Goal: Task Accomplishment & Management: Complete application form

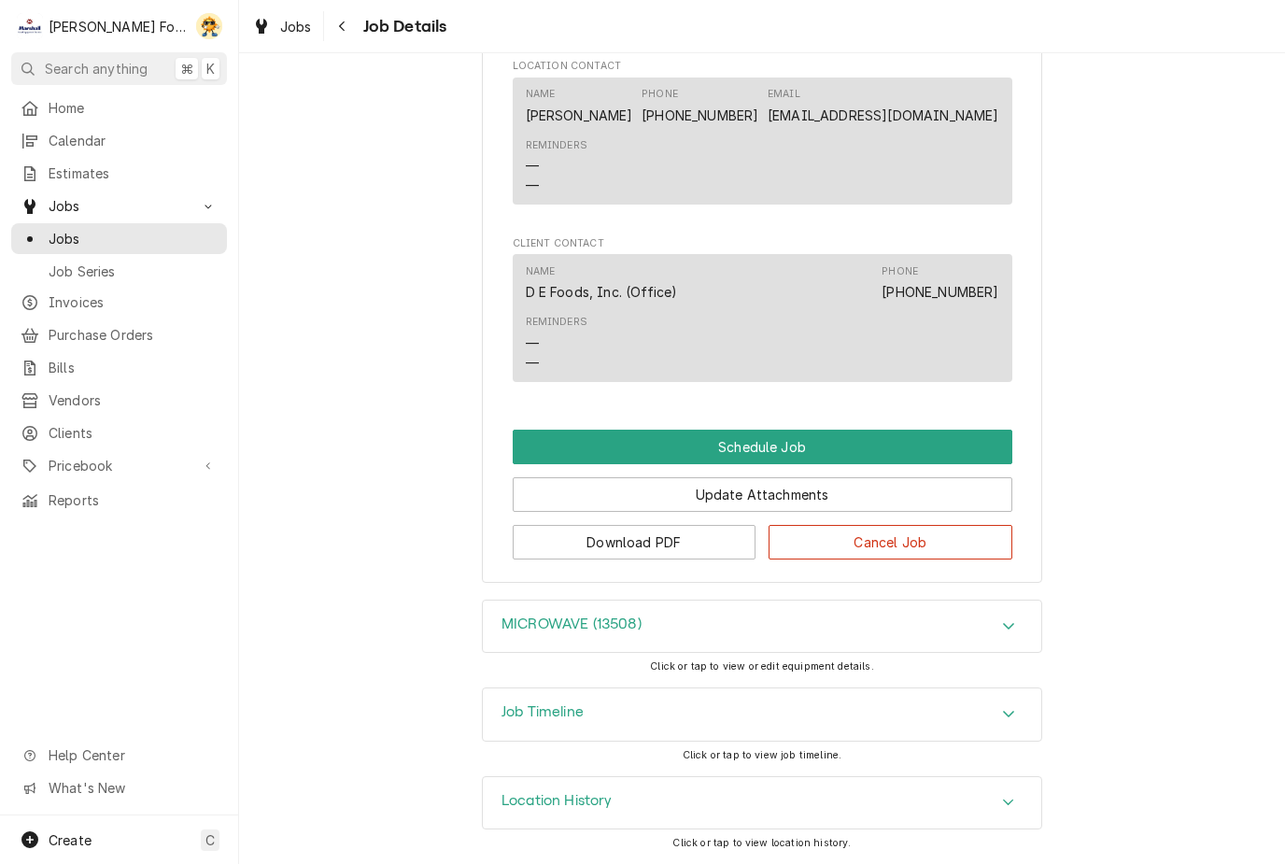
scroll to position [846, 0]
click at [767, 436] on button "Schedule Job" at bounding box center [762, 446] width 499 height 35
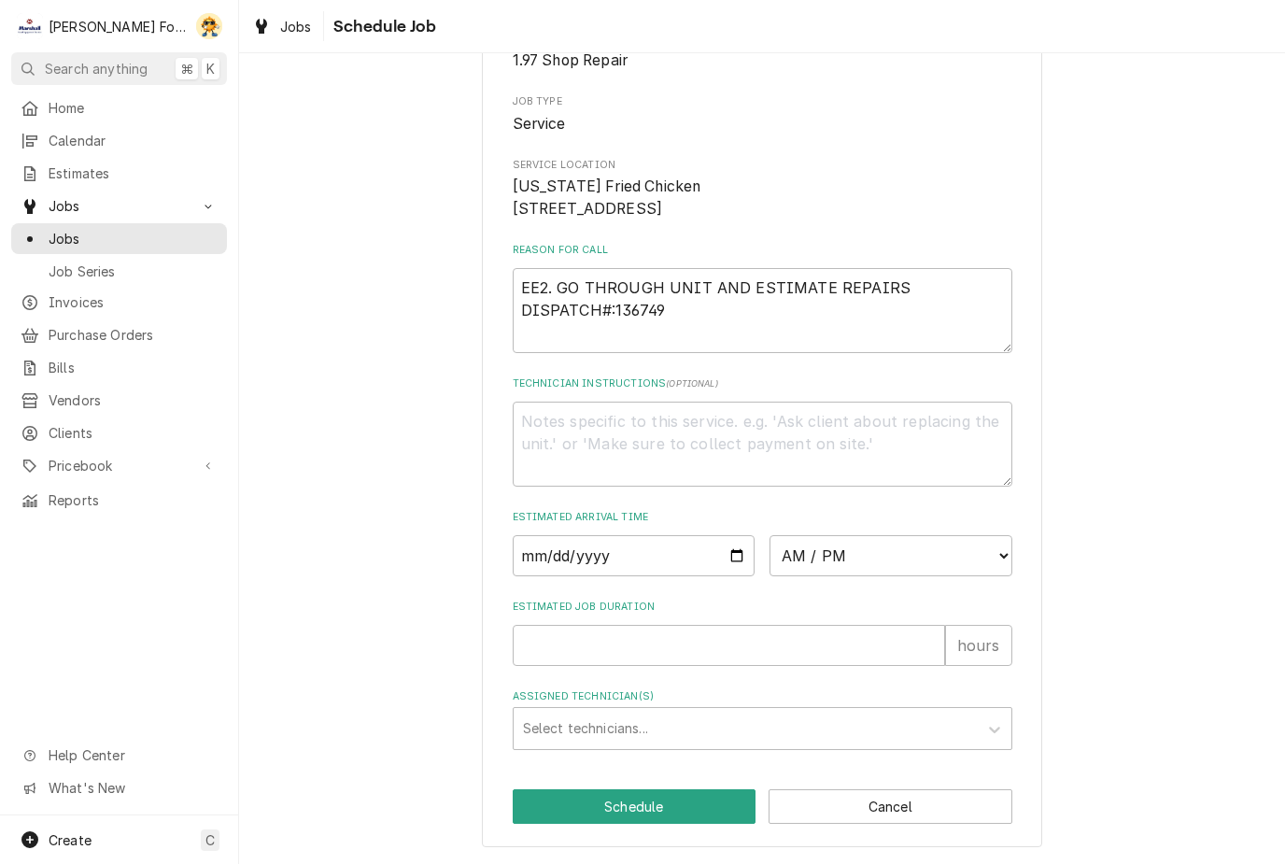
scroll to position [207, 0]
click at [626, 567] on input "Date" at bounding box center [634, 555] width 243 height 41
type input "[DATE]"
type textarea "x"
click at [929, 556] on select "AM / PM 6:00 AM 6:15 AM 6:30 AM 6:45 AM 7:00 AM 7:15 AM 7:30 AM 7:45 AM 8:00 AM…" at bounding box center [890, 555] width 243 height 41
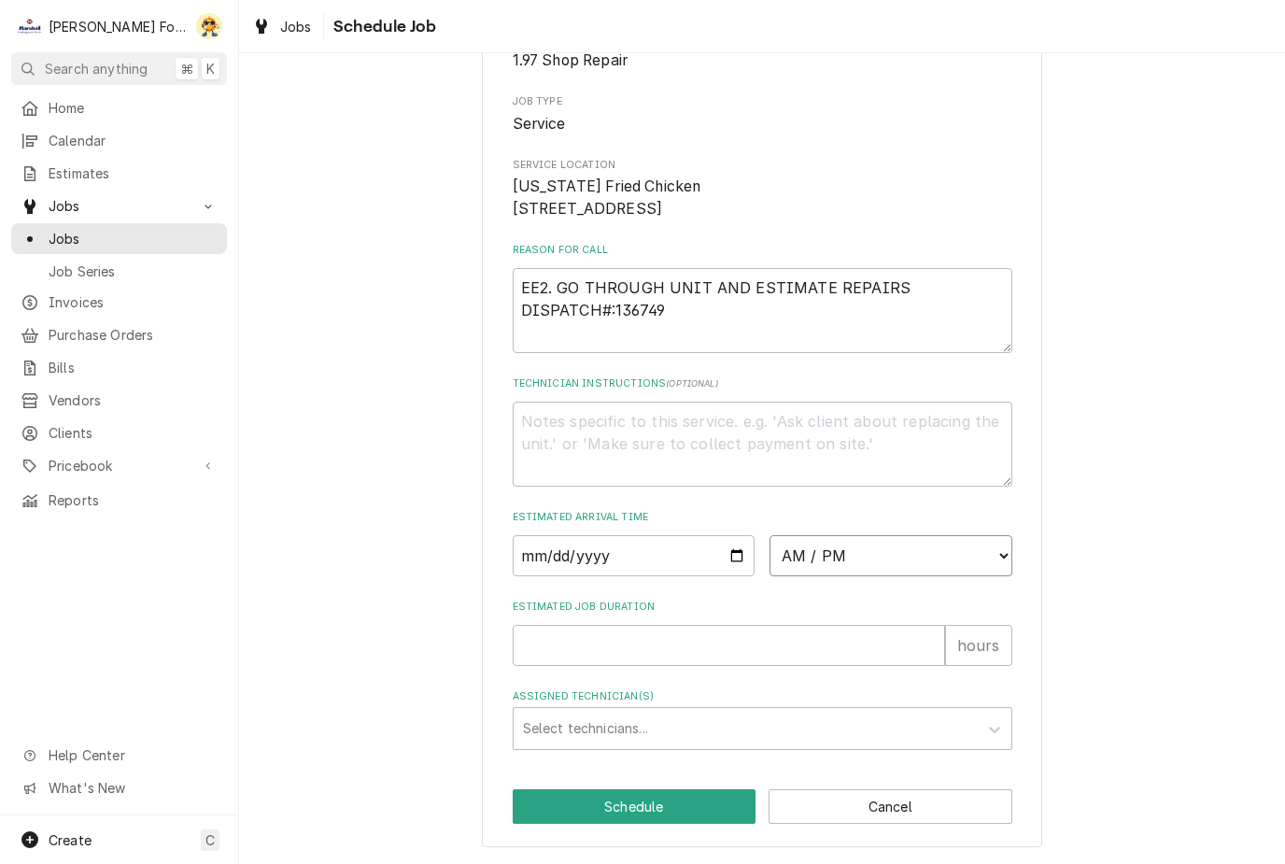
select select "16:30:00"
type textarea "x"
click at [629, 640] on input "Estimated Job Duration" at bounding box center [729, 645] width 432 height 41
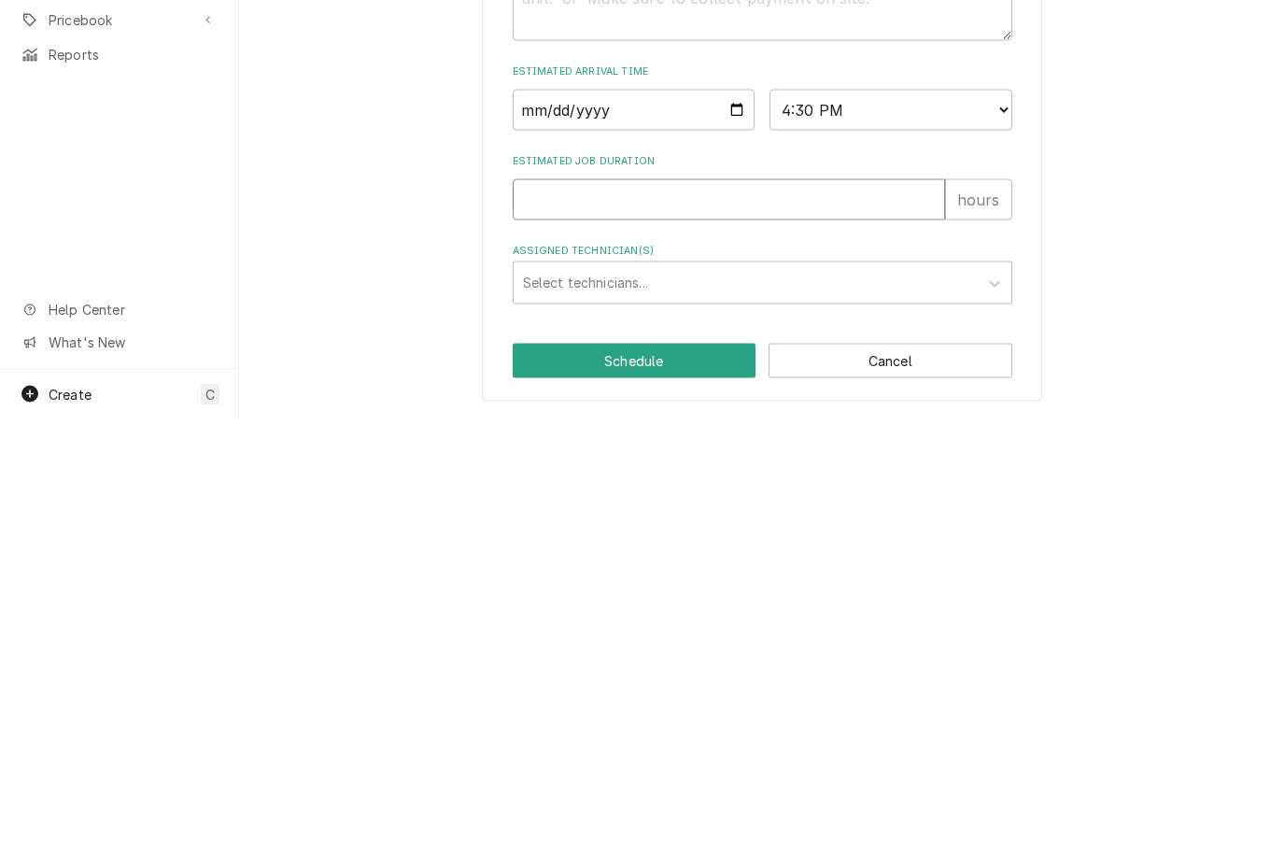
type input "1"
type textarea "x"
type input "1"
click at [994, 535] on select "AM / PM 6:00 AM 6:15 AM 6:30 AM 6:45 AM 7:00 AM 7:15 AM 7:30 AM 7:45 AM 8:00 AM…" at bounding box center [890, 555] width 243 height 41
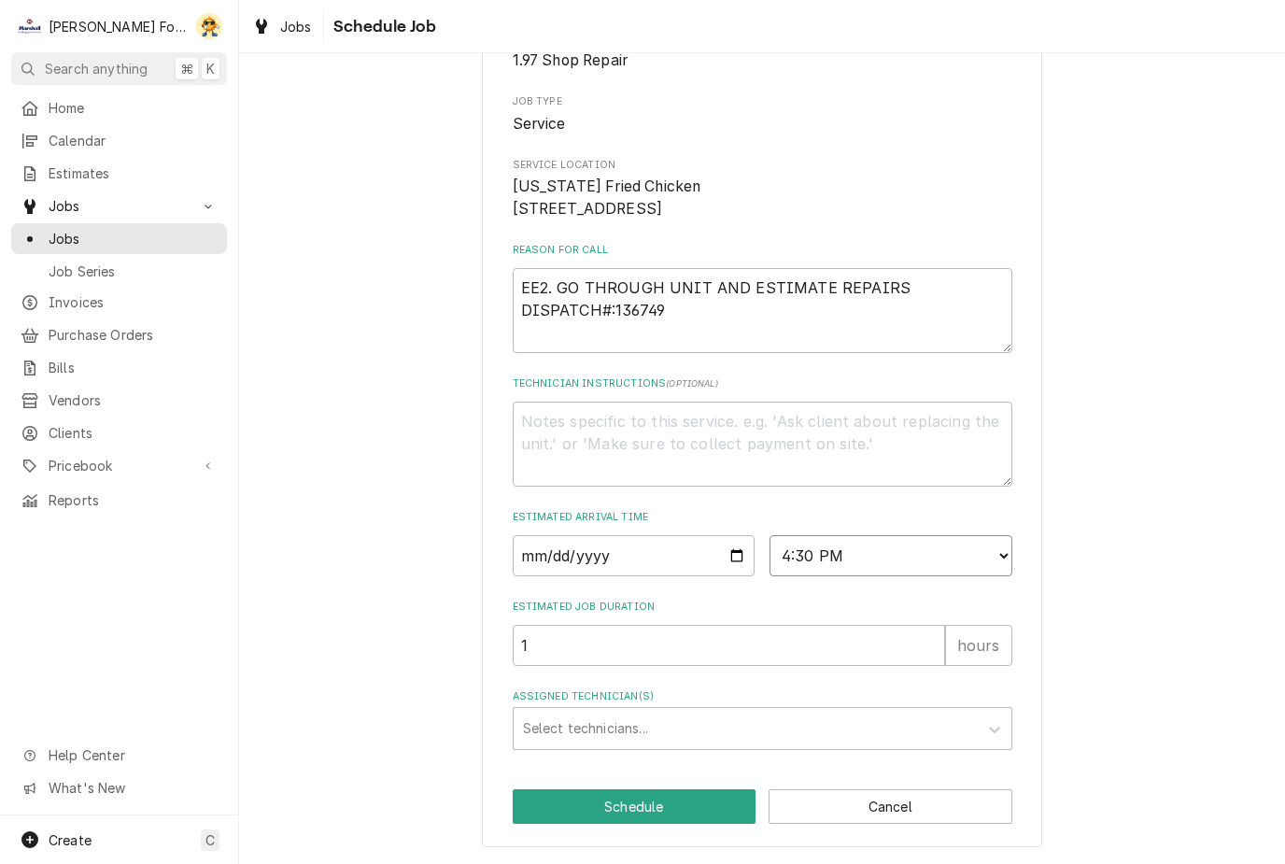
select select "15:15:00"
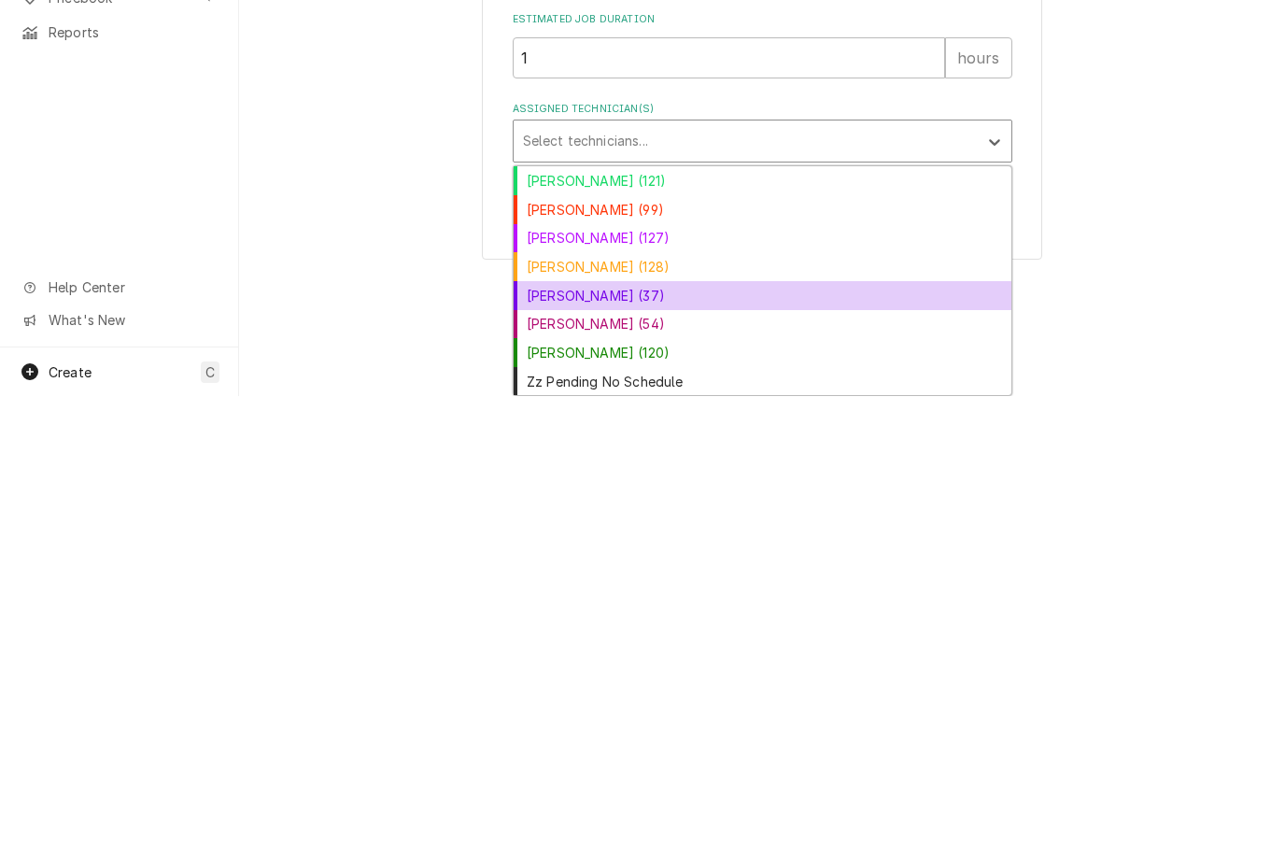
click at [582, 749] on div "[PERSON_NAME] (37)" at bounding box center [762, 763] width 498 height 29
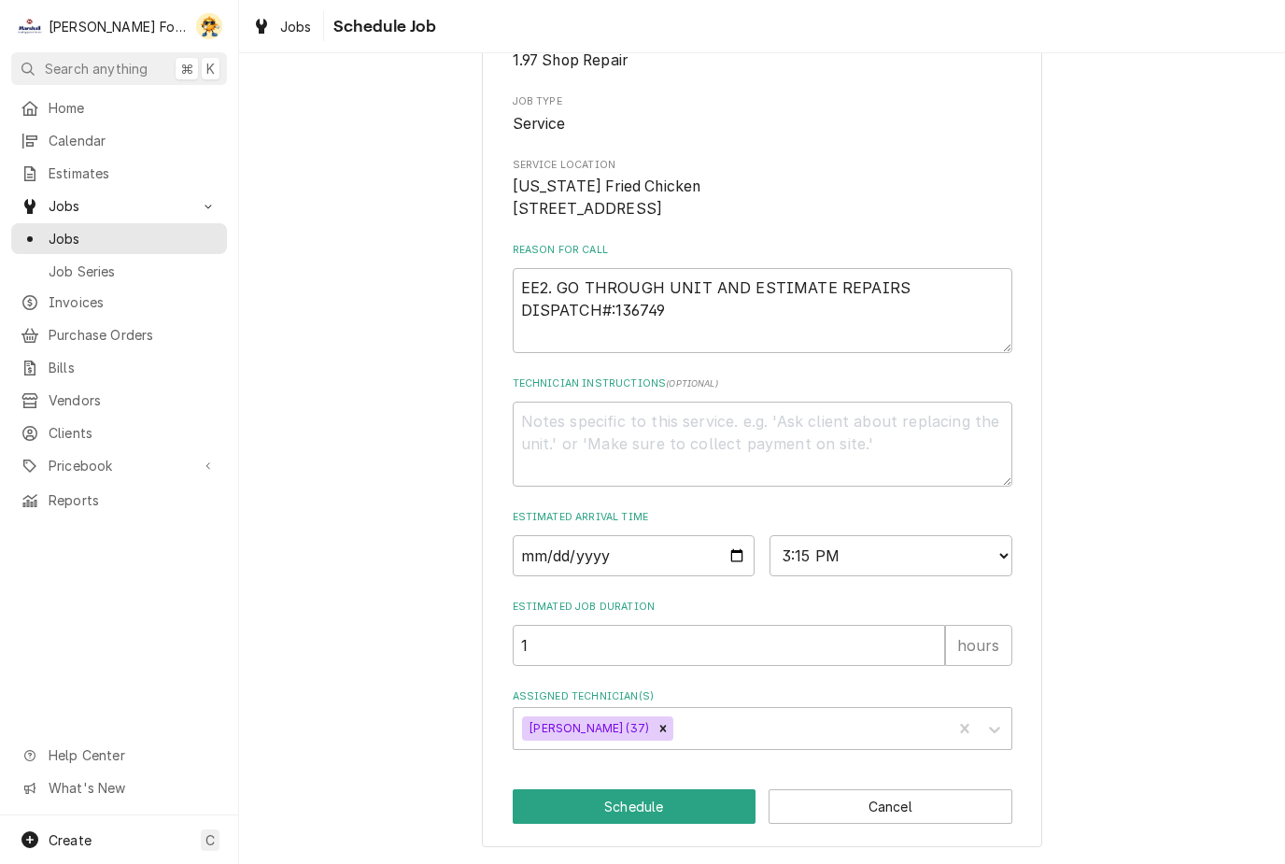
click at [612, 801] on button "Schedule" at bounding box center [635, 806] width 244 height 35
type textarea "x"
